Goal: Navigation & Orientation: Find specific page/section

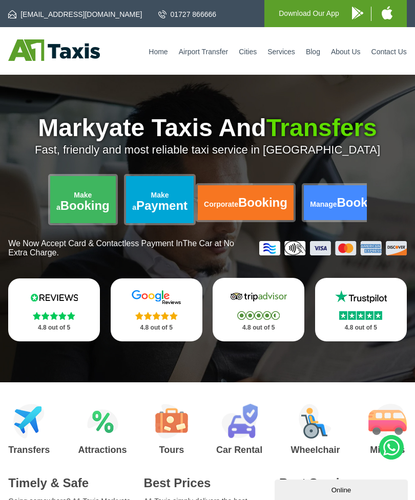
click at [179, 207] on link "Make a Payment" at bounding box center [160, 199] width 68 height 47
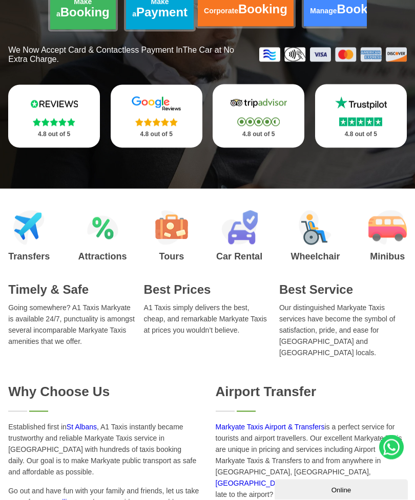
scroll to position [194, 0]
click at [377, 429] on p "Markyate Taxis Airport & Transfers is a perfect service for tourists and airpor…" at bounding box center [311, 477] width 191 height 113
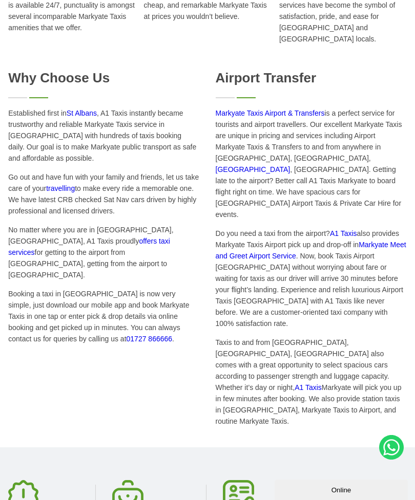
scroll to position [506, 0]
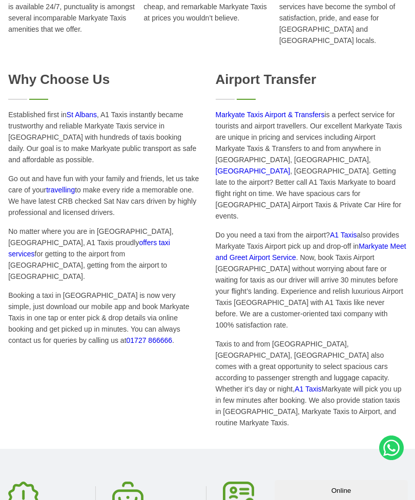
click at [392, 356] on p "Taxis to and from Markyate, St Albans, UK also comes with a great opportunity t…" at bounding box center [311, 383] width 191 height 90
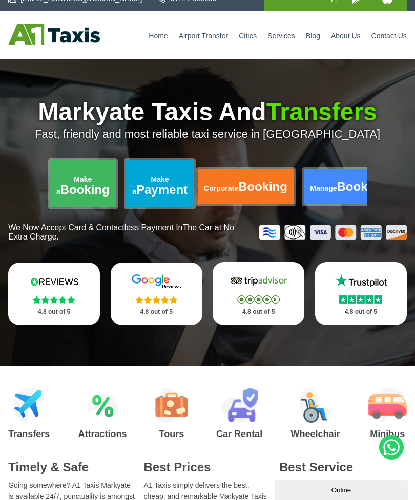
scroll to position [0, 0]
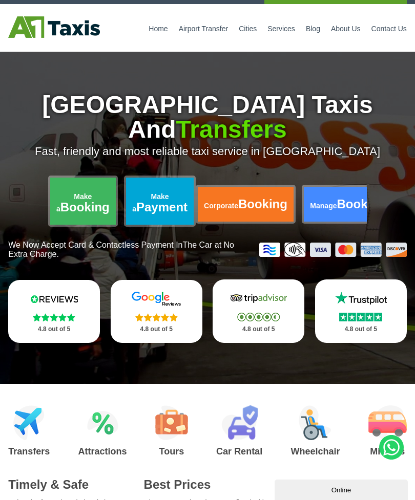
scroll to position [23, 0]
